Goal: Information Seeking & Learning: Learn about a topic

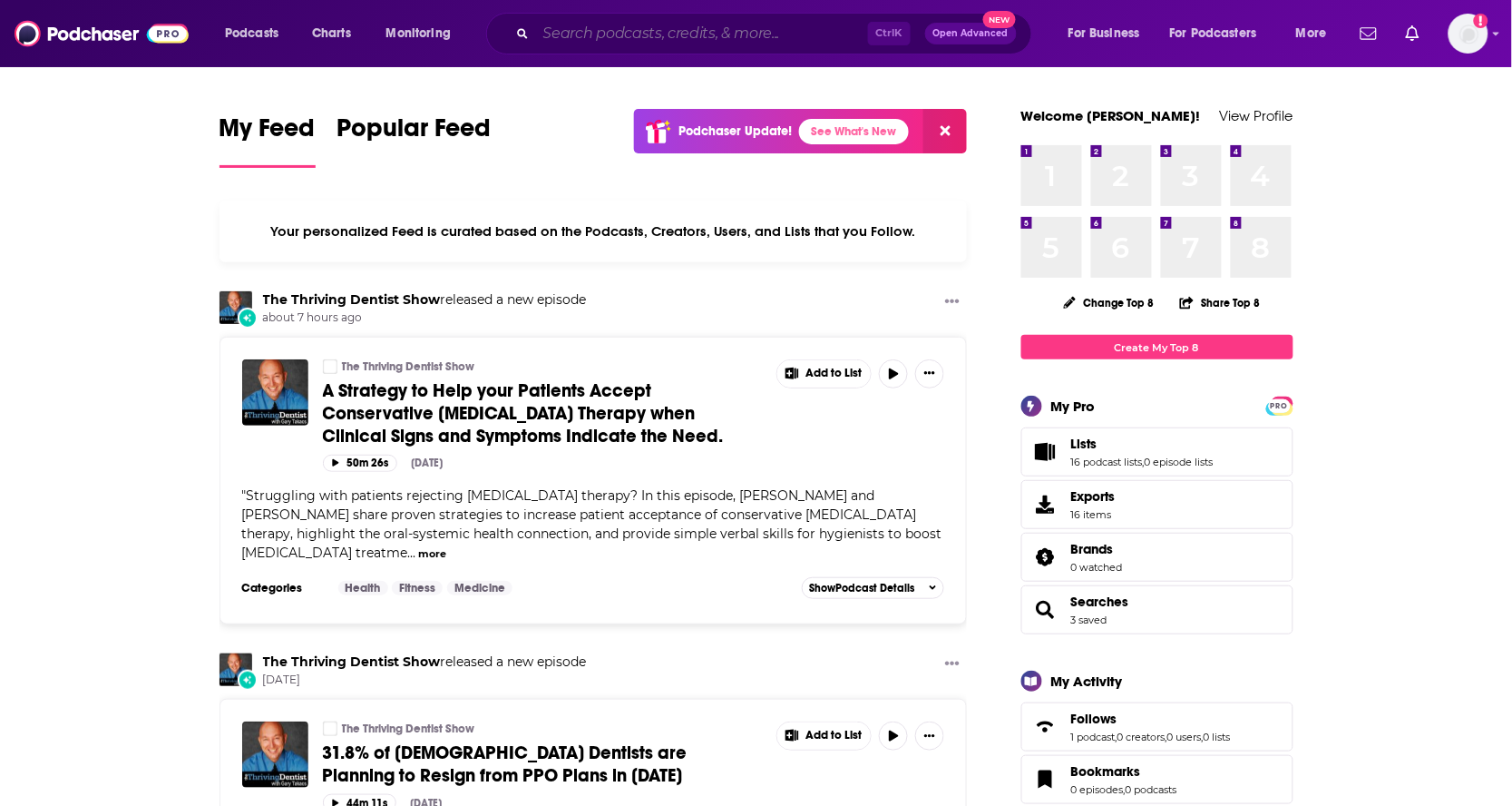
click at [793, 21] on input "Search podcasts, credits, & more..." at bounding box center [702, 33] width 332 height 29
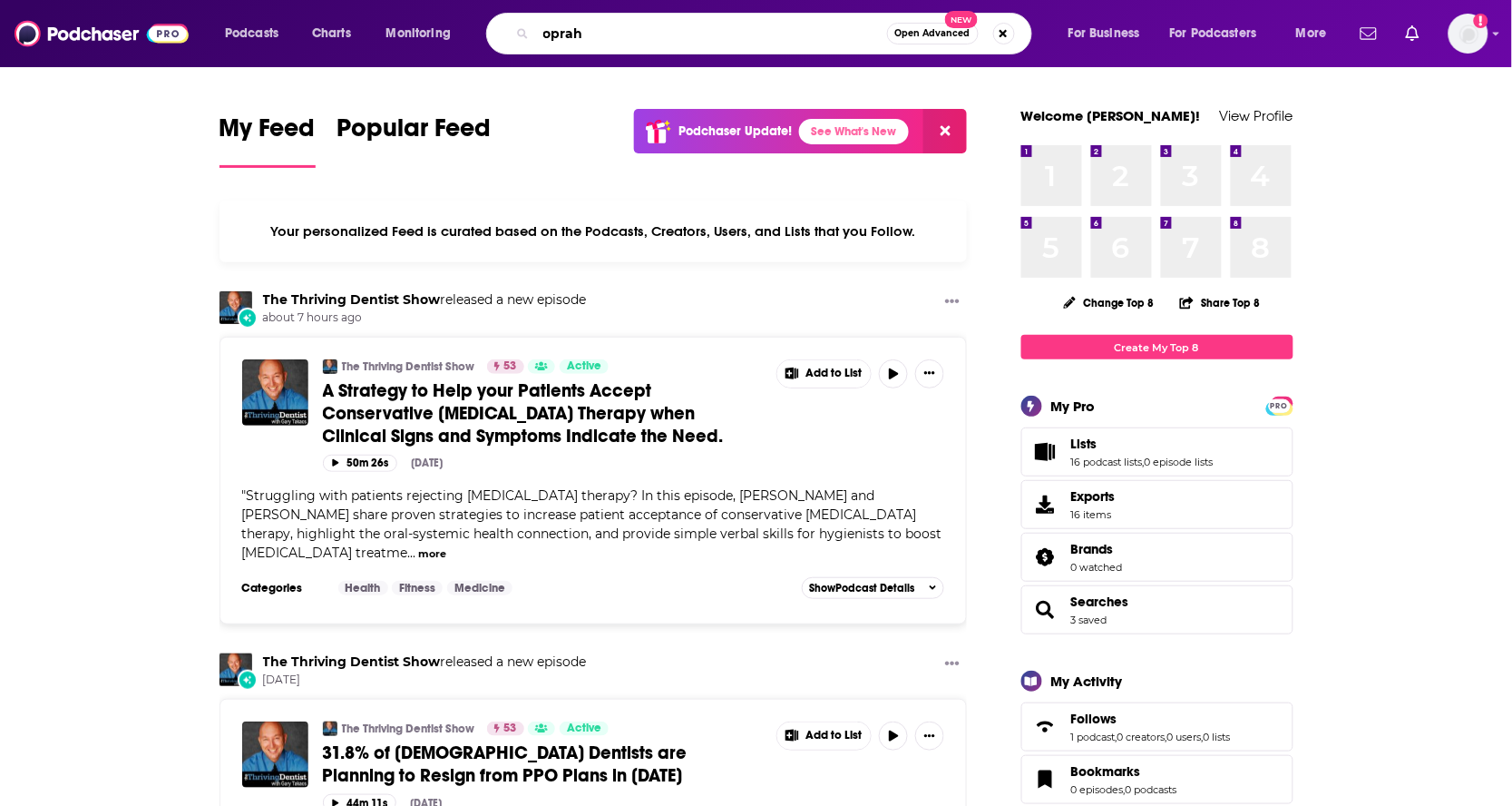
type input "oprah"
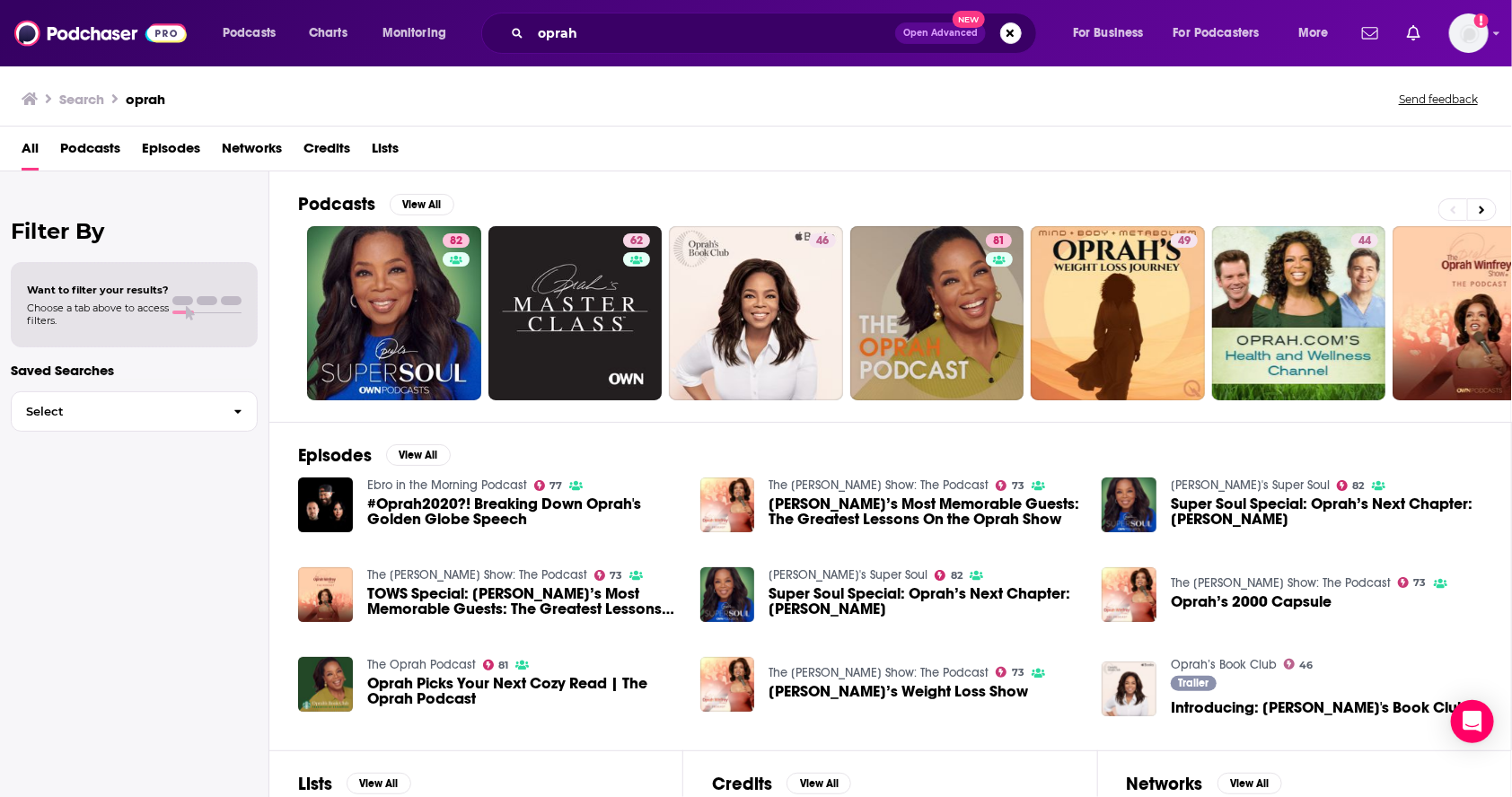
click at [218, 506] on div "Filter By Want to filter your results? Choose a tab above to access filters. Sa…" at bounding box center [134, 570] width 269 height 797
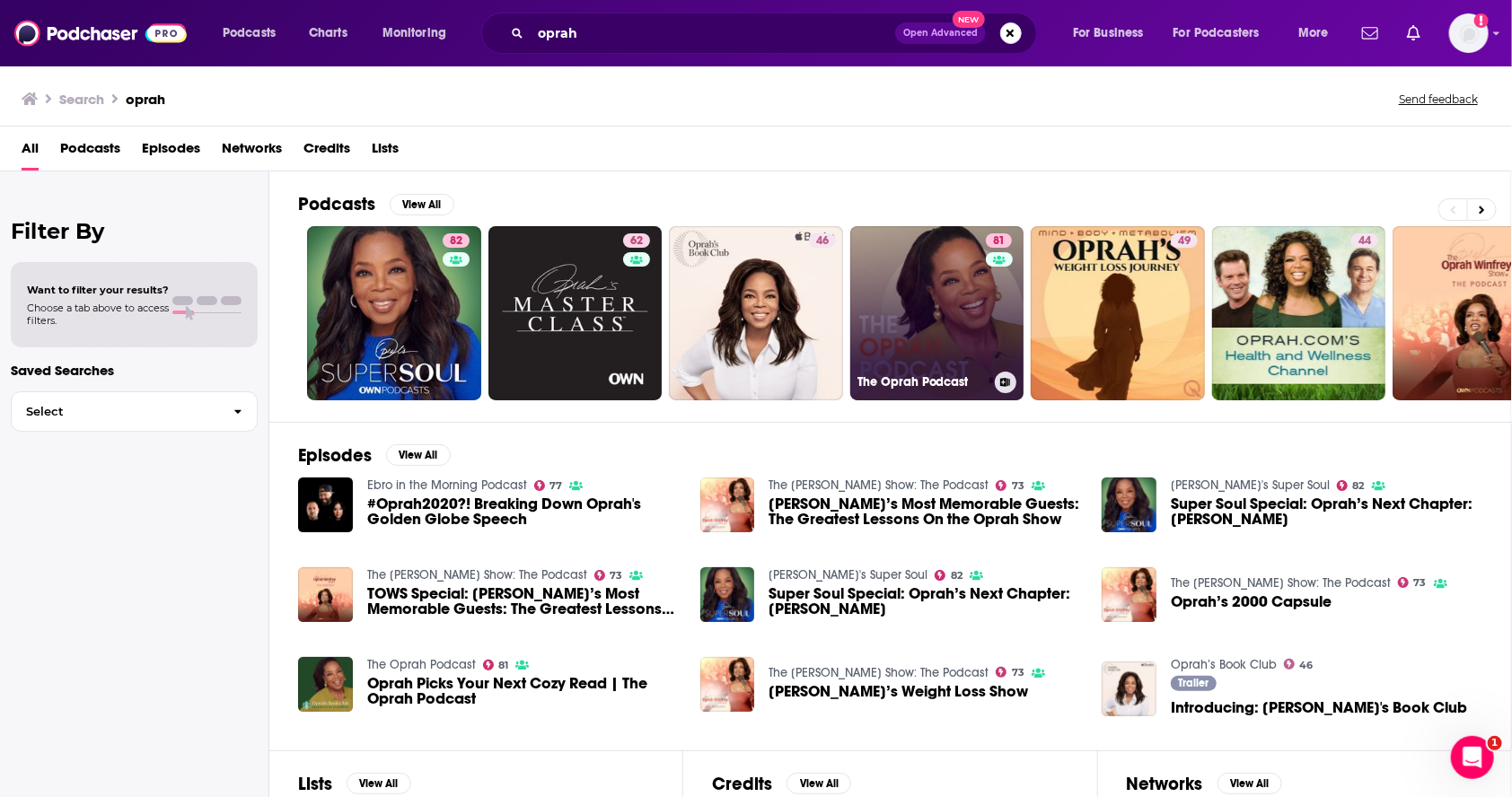
click at [945, 315] on link "81 The Oprah Podcast" at bounding box center [937, 313] width 174 height 174
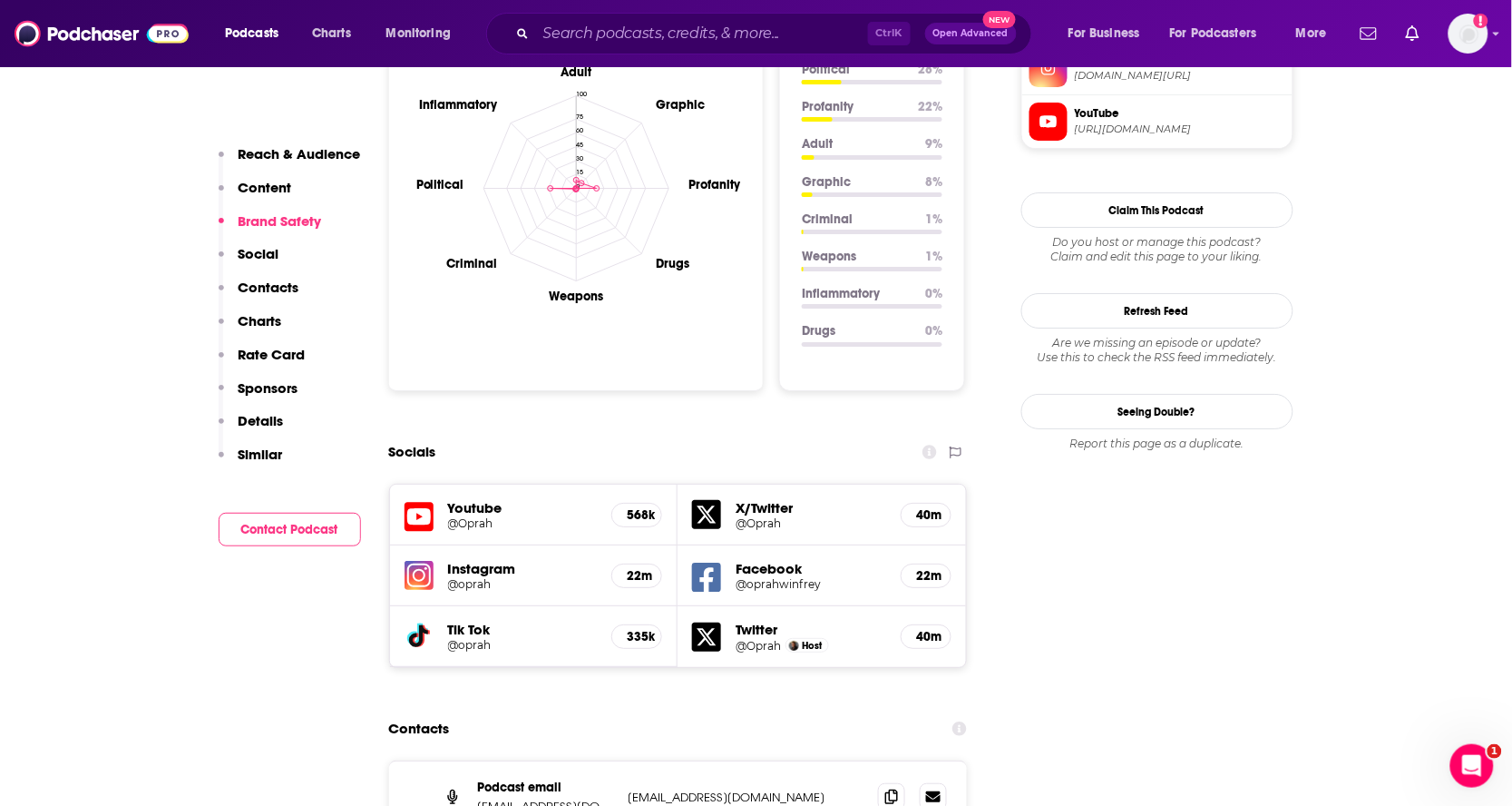
scroll to position [1916, 0]
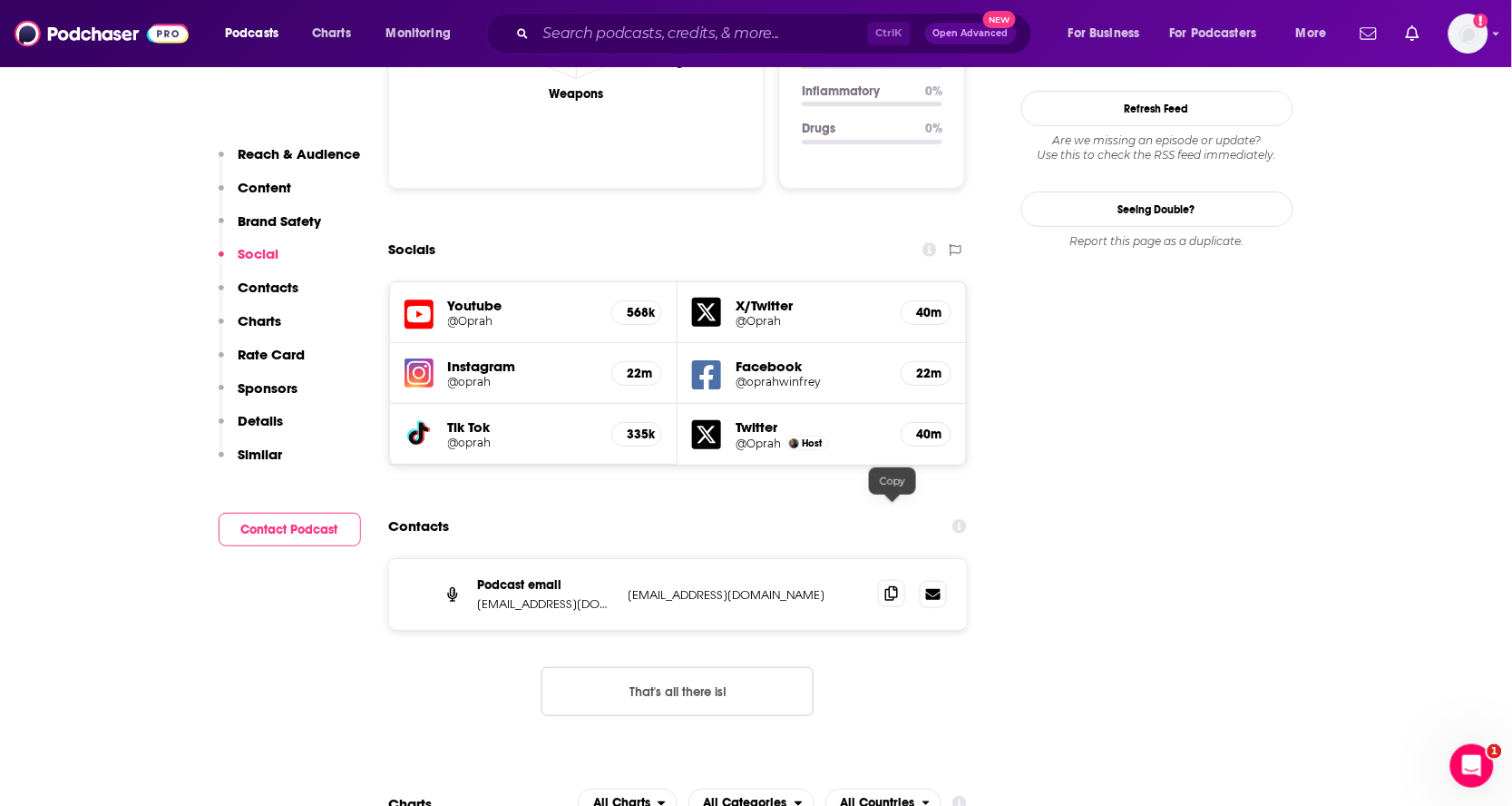
click at [895, 586] on icon at bounding box center [891, 593] width 13 height 15
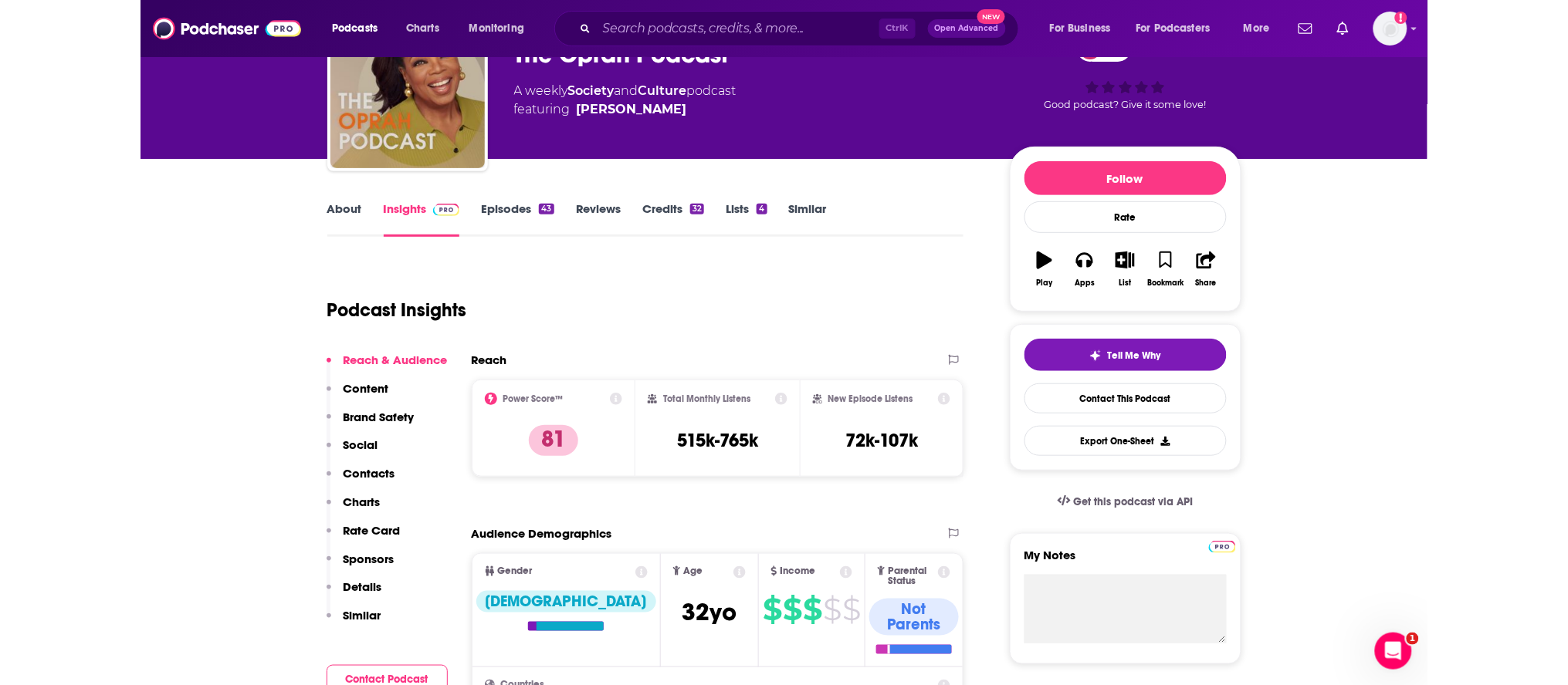
scroll to position [0, 0]
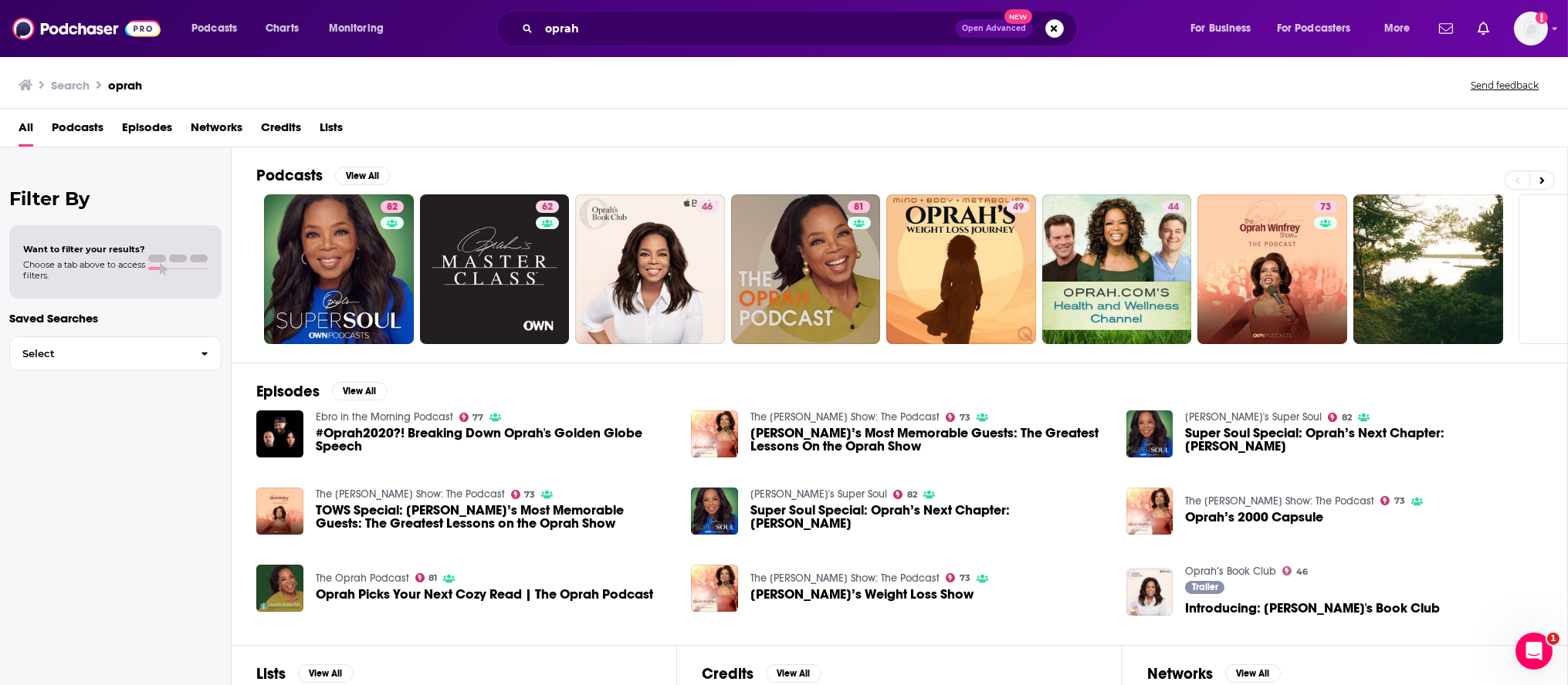
click at [44, 458] on div "Filter By Want to filter your results? Choose a tab above to access filters. Sa…" at bounding box center [115, 490] width 231 height 685
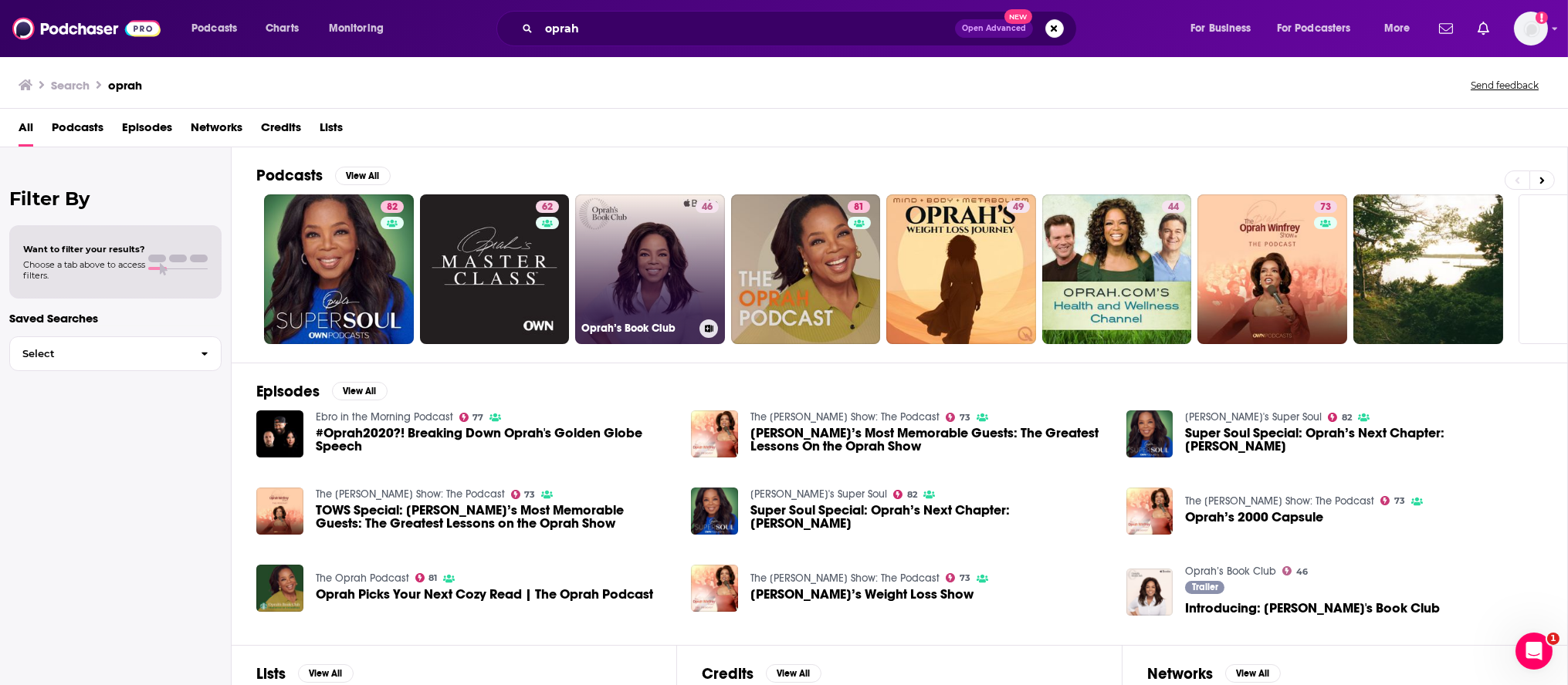
click at [575, 263] on link "46 Oprah’s Book Club" at bounding box center [650, 269] width 149 height 149
